Goal: Information Seeking & Learning: Learn about a topic

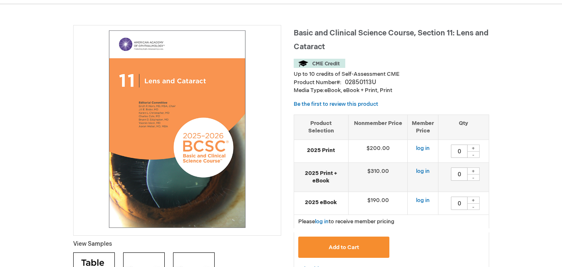
scroll to position [94, 0]
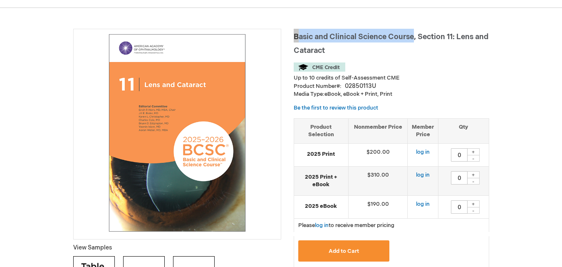
drag, startPoint x: 295, startPoint y: 35, endPoint x: 413, endPoint y: 39, distance: 118.6
click at [413, 39] on span "Basic and Clinical Science Course, Section 11: Lens and Cataract" at bounding box center [391, 43] width 195 height 22
copy span "Basic and Clinical Science Course"
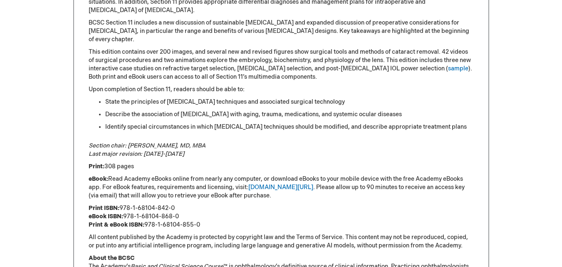
scroll to position [469, 0]
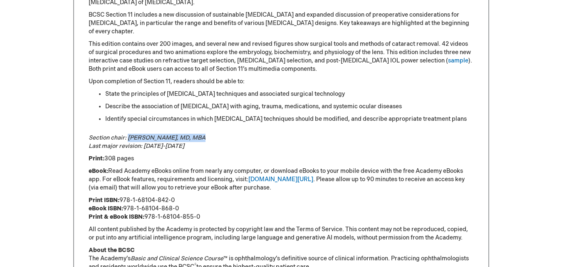
drag, startPoint x: 128, startPoint y: 139, endPoint x: 197, endPoint y: 136, distance: 69.1
click at [197, 136] on p "Section chair: [PERSON_NAME], [GEOGRAPHIC_DATA], MBA Last major revision: [DATE…" at bounding box center [281, 142] width 385 height 17
copy em "[PERSON_NAME], MD, MBA"
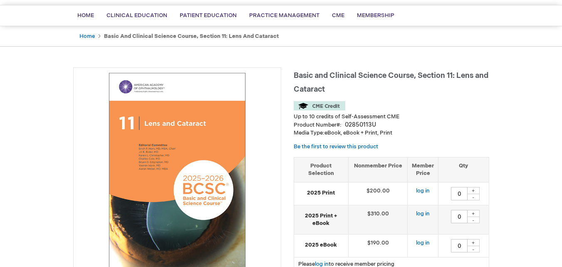
scroll to position [53, 0]
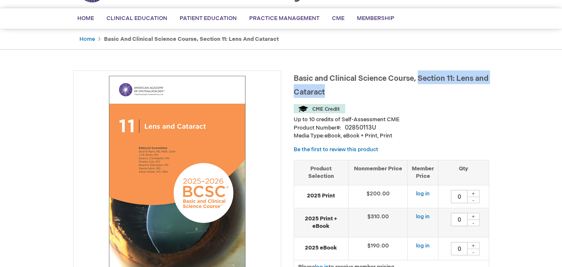
drag, startPoint x: 419, startPoint y: 77, endPoint x: 457, endPoint y: 96, distance: 42.6
click at [457, 96] on h1 "Basic and Clinical Science Course, Section 11: Lens and Cataract" at bounding box center [392, 83] width 196 height 27
copy span "Section 11: Lens and Cataract"
